Goal: Information Seeking & Learning: Learn about a topic

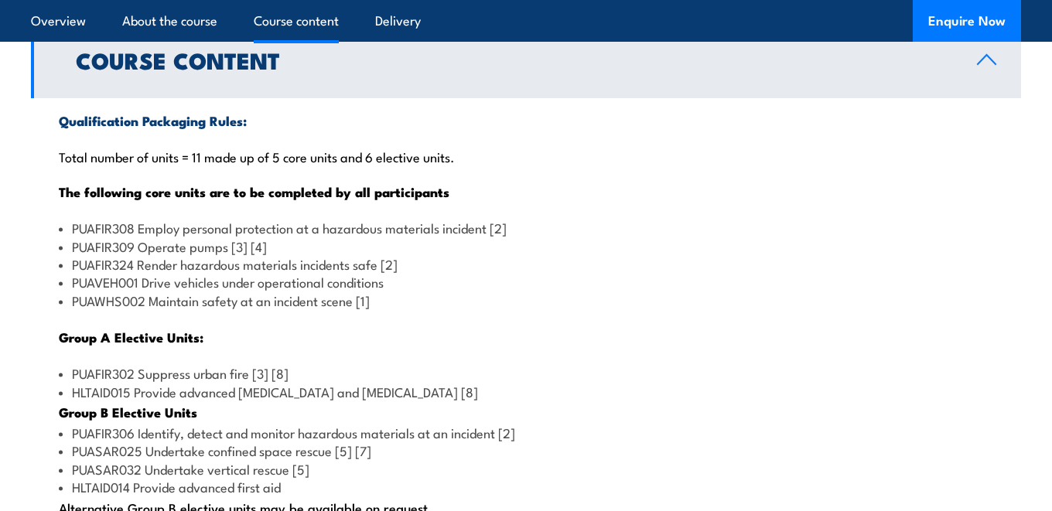
scroll to position [1363, 0]
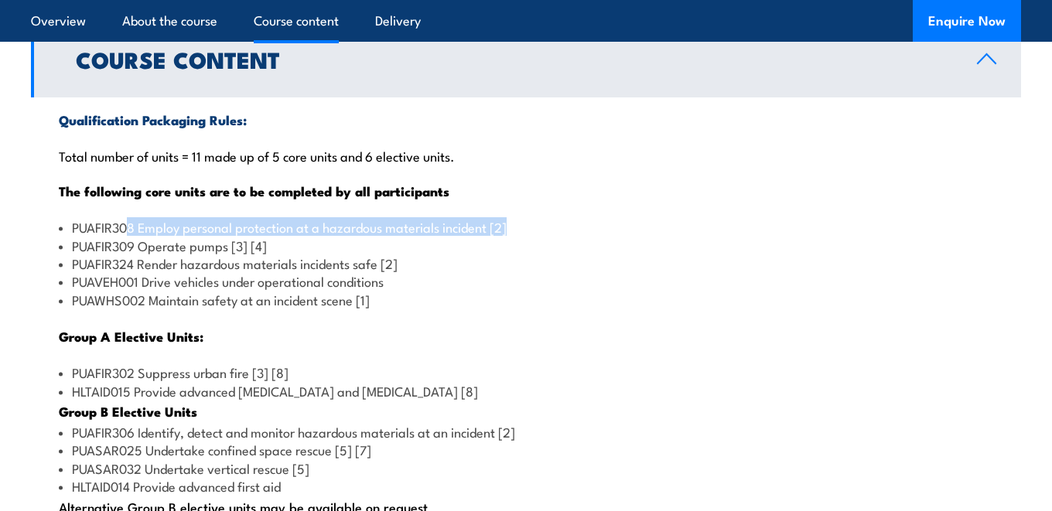
drag, startPoint x: 128, startPoint y: 255, endPoint x: 528, endPoint y: 251, distance: 399.9
click at [528, 236] on li "PUAFIR308 Employ personal protection at a hazardous materials incident [2]" at bounding box center [526, 227] width 934 height 18
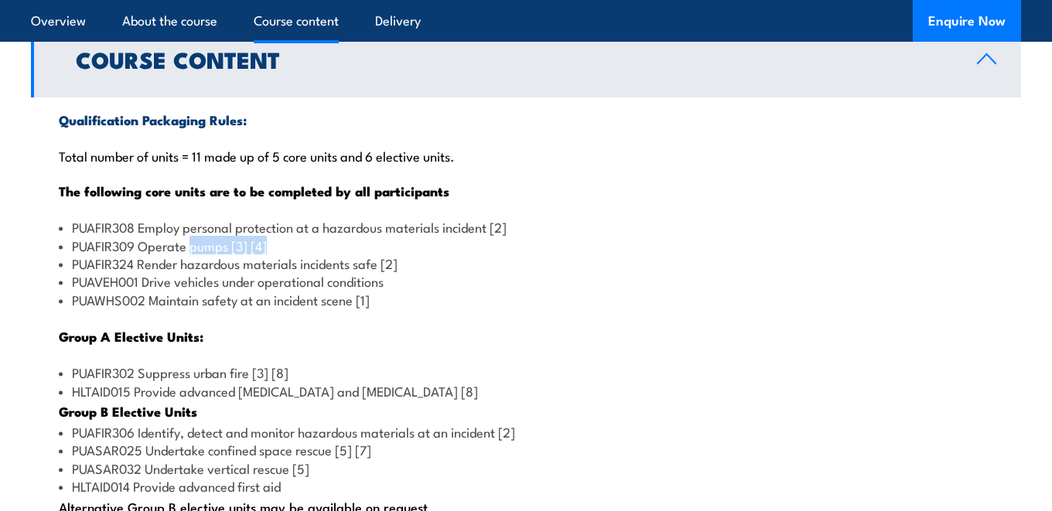
drag, startPoint x: 316, startPoint y: 273, endPoint x: 190, endPoint y: 273, distance: 126.1
click at [190, 254] on li "PUAFIR309 Operate pumps [3] [4]" at bounding box center [526, 246] width 934 height 18
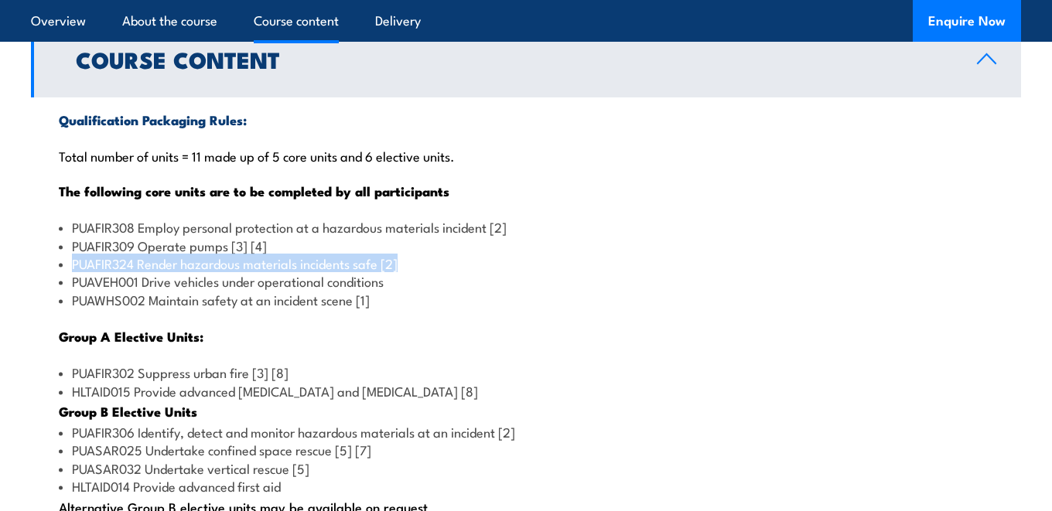
drag, startPoint x: 398, startPoint y: 296, endPoint x: 67, endPoint y: 291, distance: 331.1
click at [67, 272] on li "PUAFIR324 Render hazardous materials incidents safe [2]" at bounding box center [526, 263] width 934 height 18
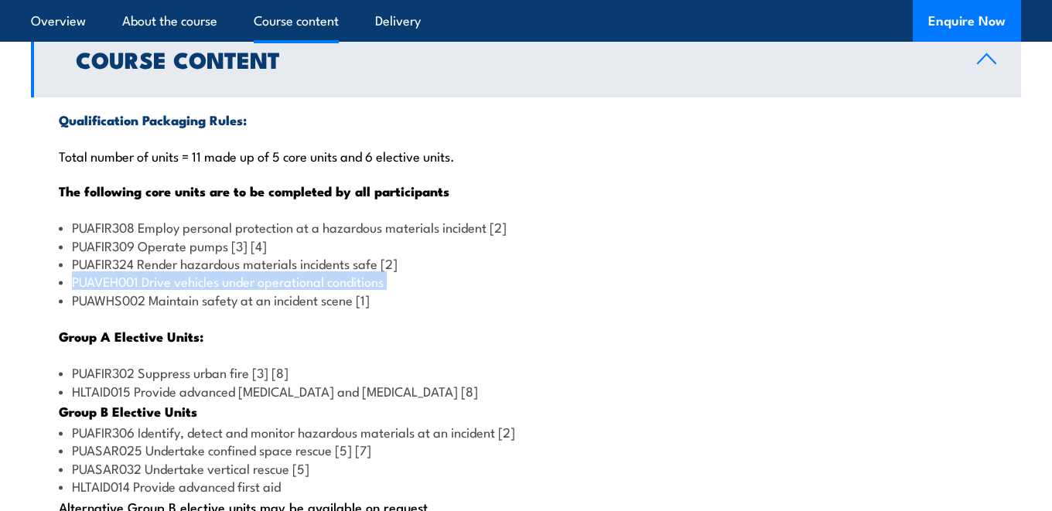
drag, startPoint x: 67, startPoint y: 322, endPoint x: 47, endPoint y: 302, distance: 27.3
click at [47, 302] on div "Qualification Packaging Rules: Total number of units = 11 made up of 5 core uni…" at bounding box center [526, 364] width 990 height 535
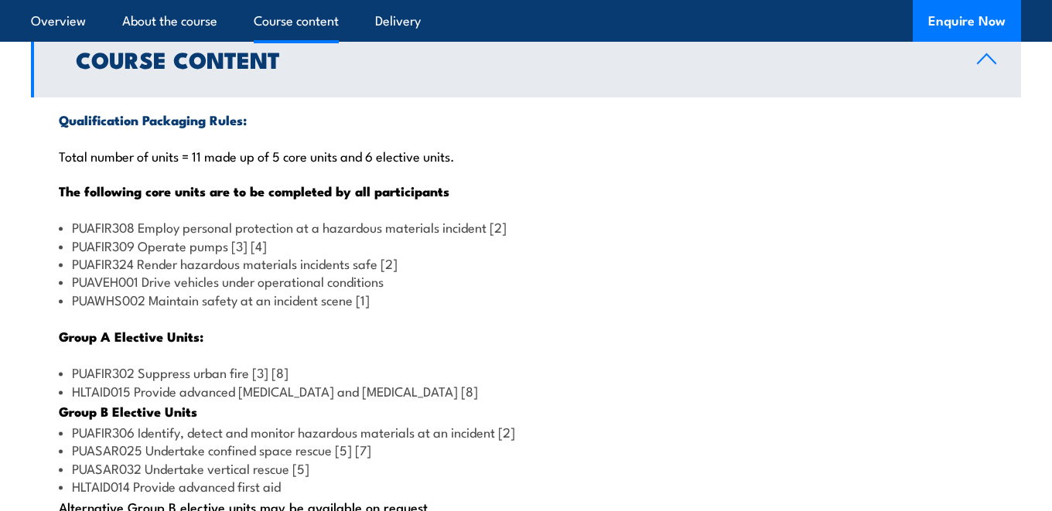
click at [220, 349] on div "Qualification Packaging Rules: Total number of units = 11 made up of 5 core uni…" at bounding box center [526, 364] width 990 height 535
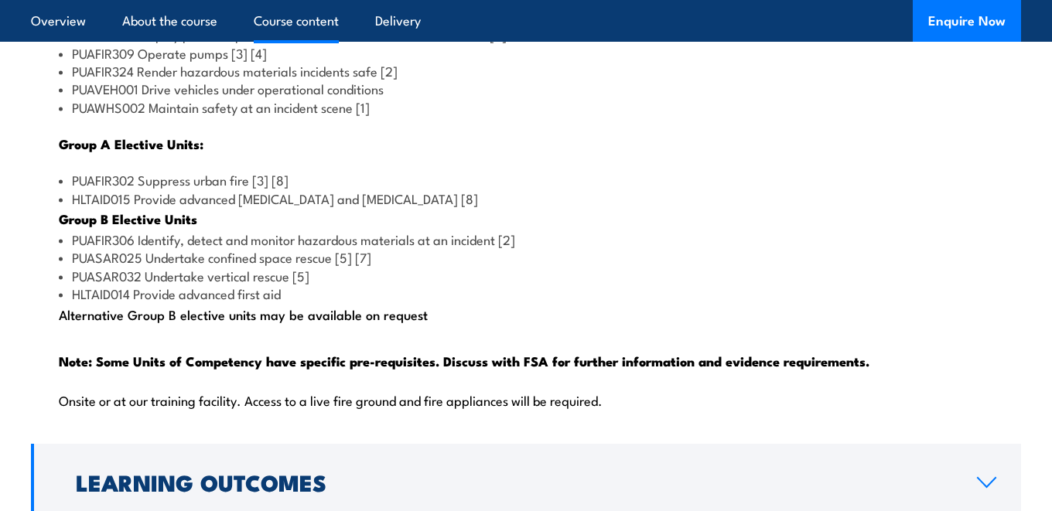
scroll to position [1556, 0]
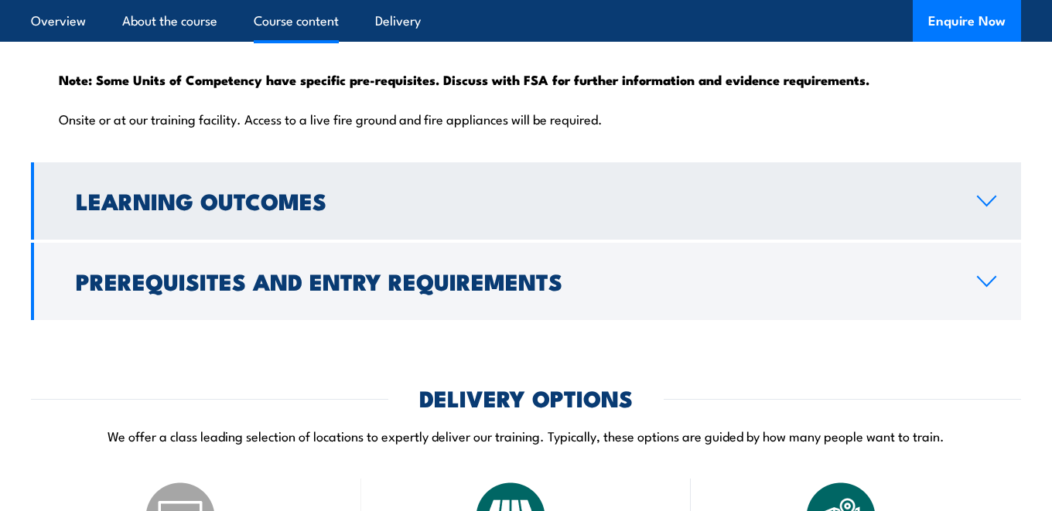
click at [292, 210] on h2 "Learning Outcomes" at bounding box center [514, 200] width 876 height 20
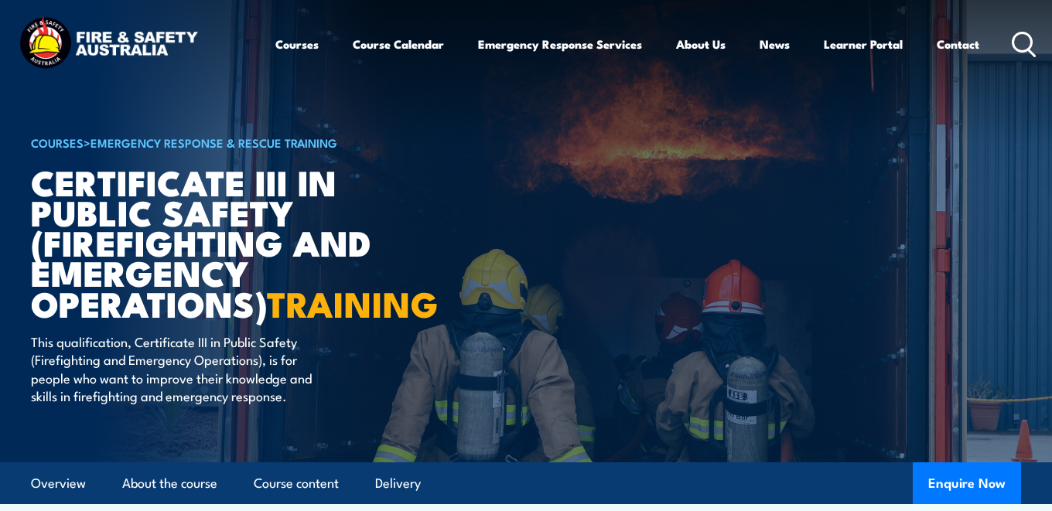
scroll to position [0, 0]
